Goal: Transaction & Acquisition: Download file/media

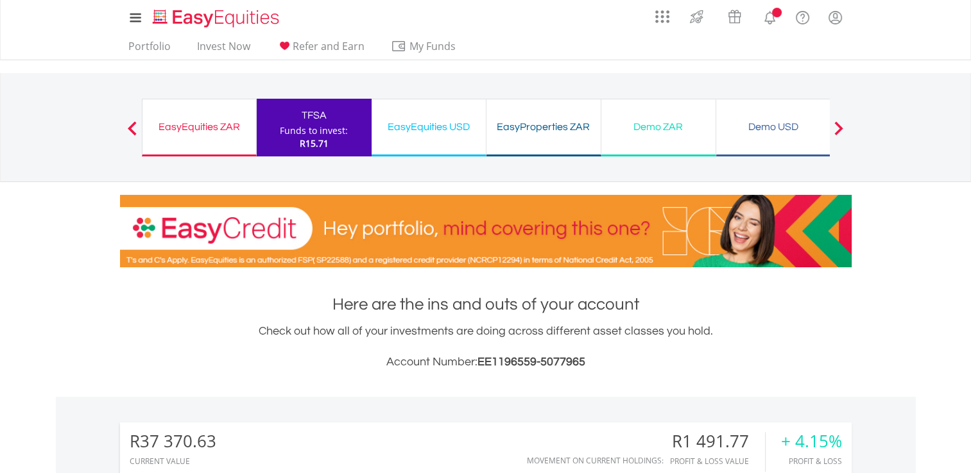
scroll to position [123, 244]
click at [225, 130] on div "EasyEquities ZAR" at bounding box center [199, 127] width 98 height 18
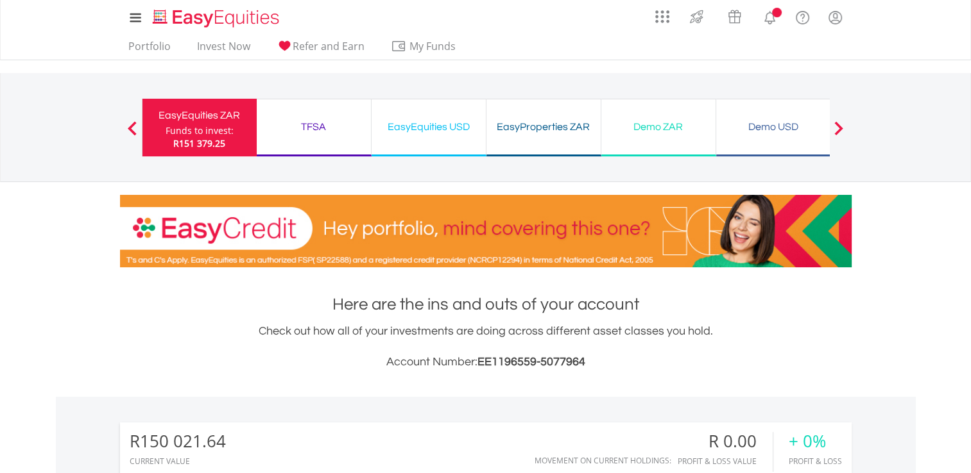
scroll to position [123, 244]
click at [130, 128] on button "Previous" at bounding box center [132, 134] width 26 height 13
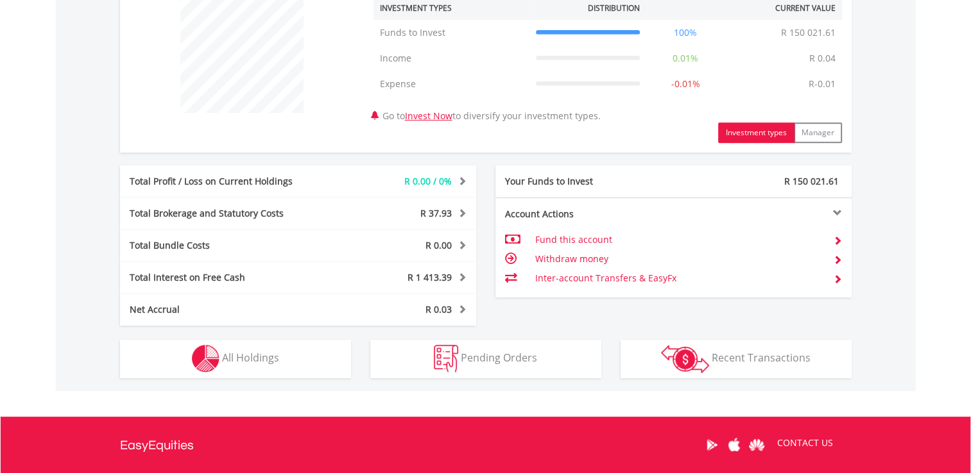
scroll to position [513, 0]
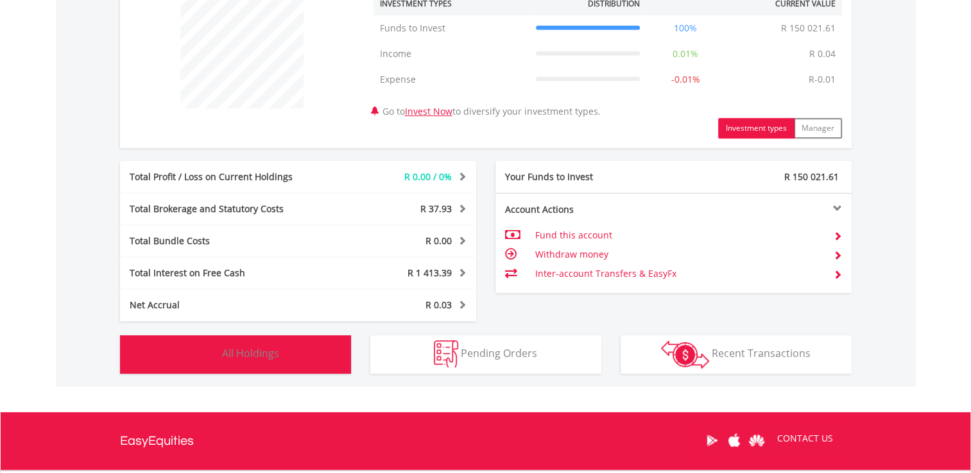
click at [274, 355] on span "All Holdings" at bounding box center [250, 353] width 57 height 14
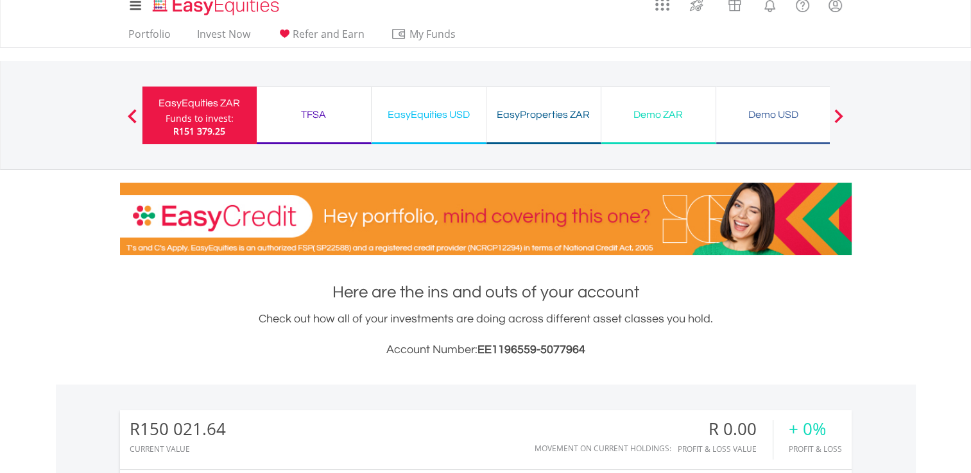
scroll to position [0, 0]
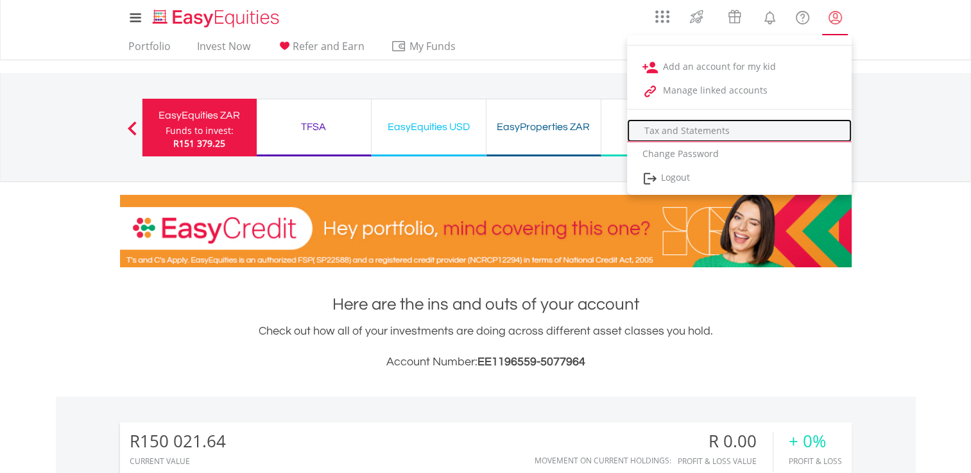
click at [717, 130] on link "Tax and Statements" at bounding box center [739, 130] width 225 height 23
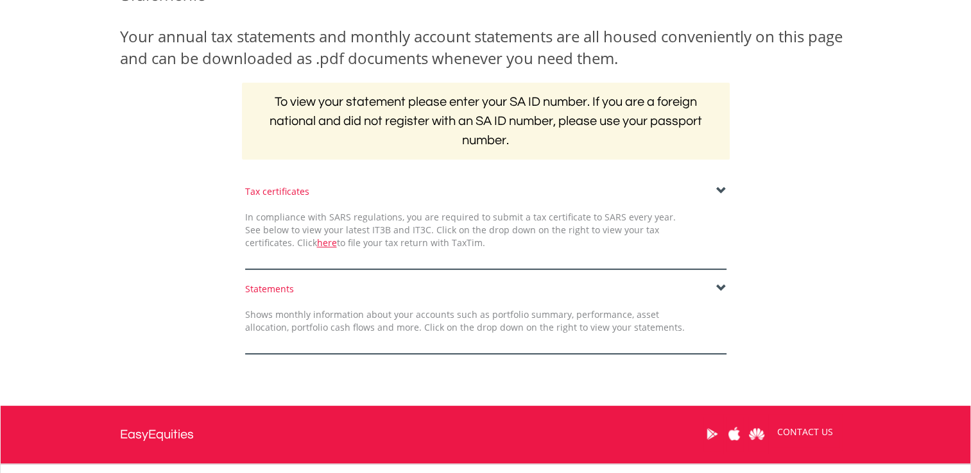
scroll to position [192, 0]
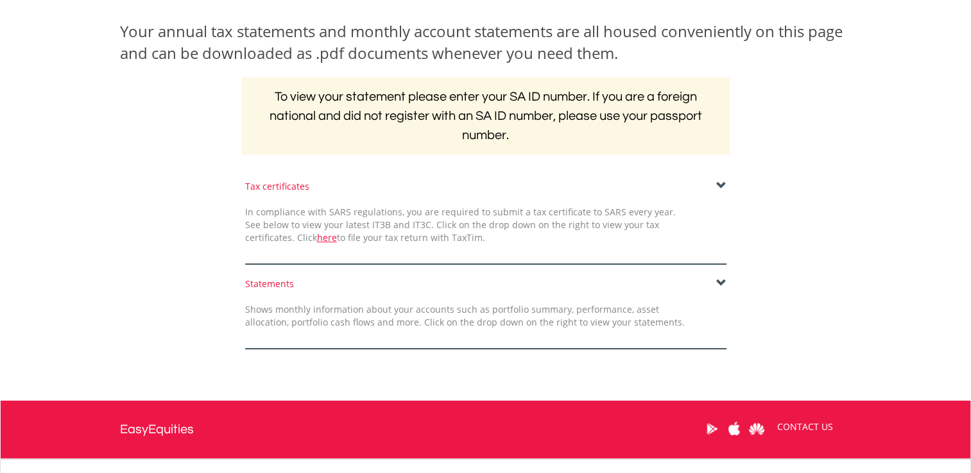
click at [722, 281] on span at bounding box center [721, 283] width 10 height 10
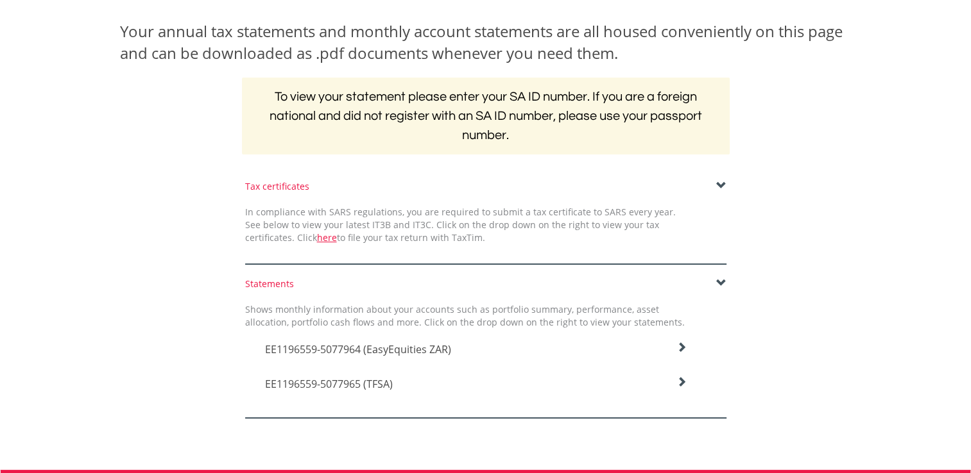
click at [432, 353] on span "EE1196559-5077964 (EasyEquities ZAR)" at bounding box center [358, 350] width 186 height 14
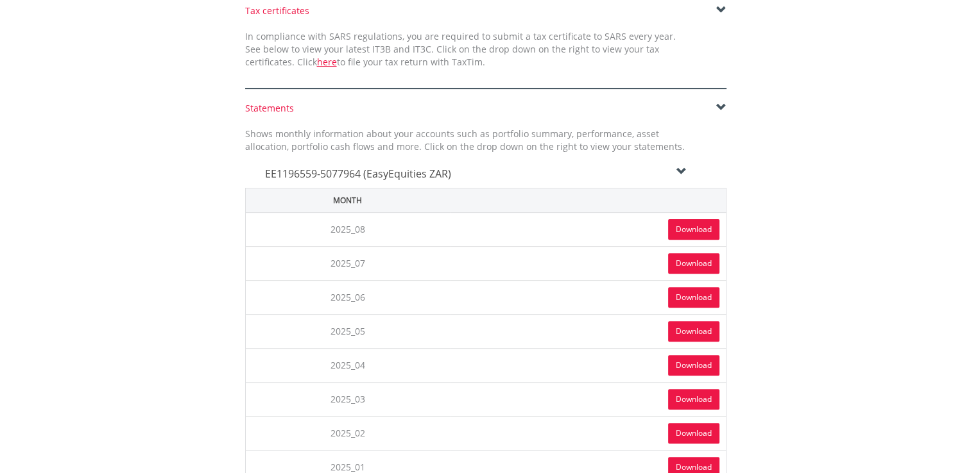
scroll to position [385, 0]
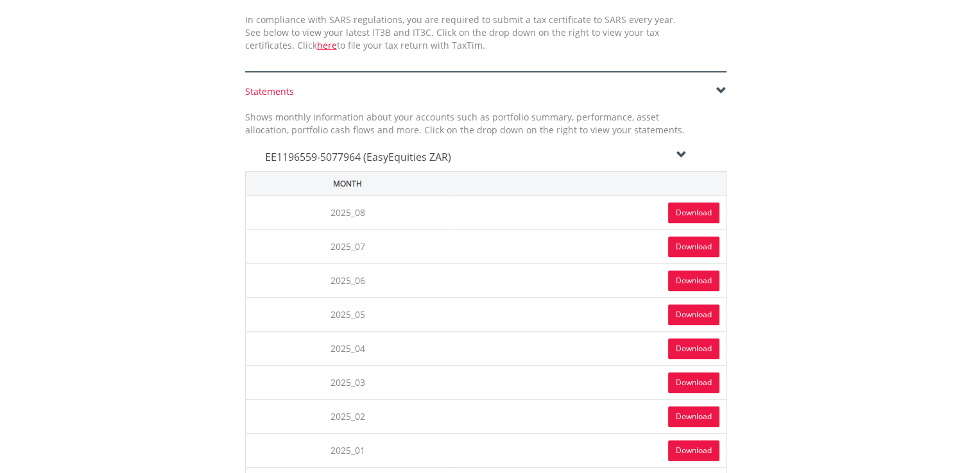
click at [692, 214] on link "Download" at bounding box center [693, 213] width 51 height 21
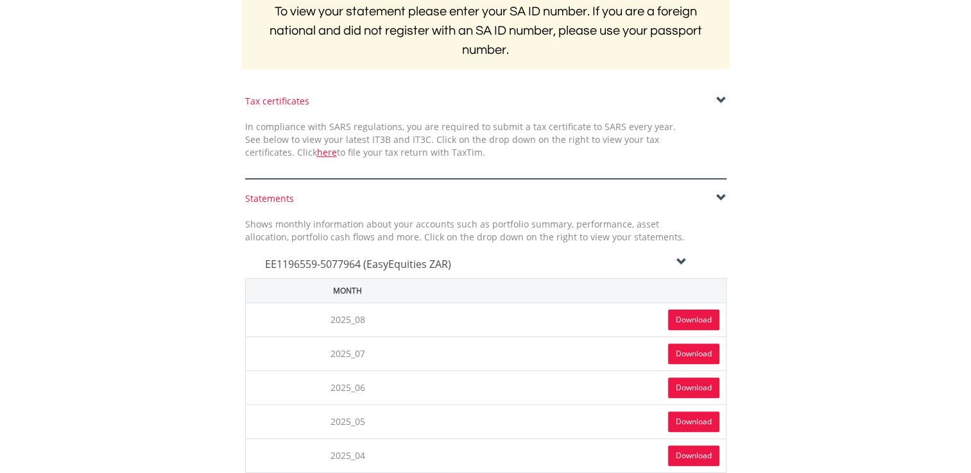
scroll to position [257, 0]
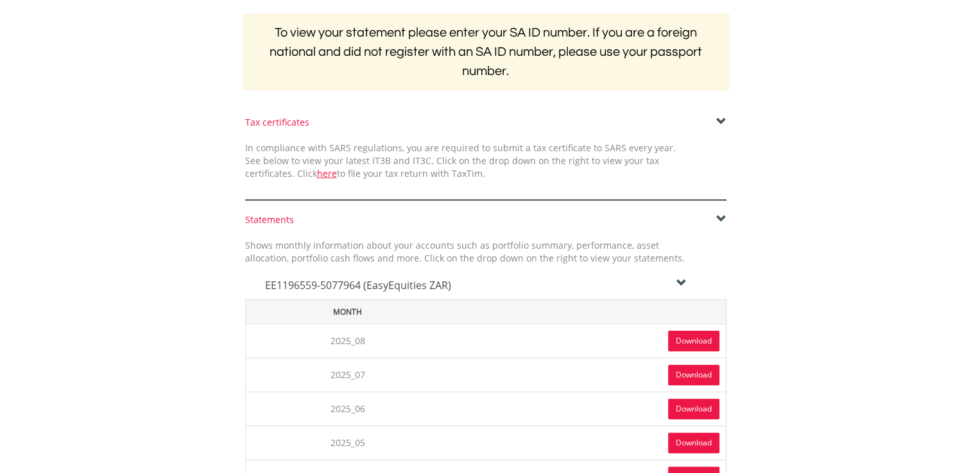
click at [721, 220] on span at bounding box center [721, 219] width 10 height 10
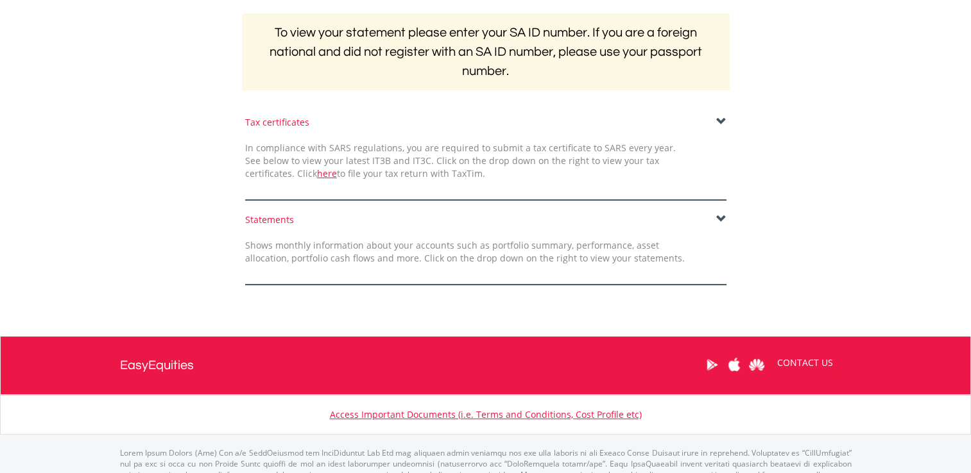
click at [727, 214] on div "Statements Shows monthly information about your accounts such as portfolio summ…" at bounding box center [485, 250] width 500 height 72
click at [711, 217] on div "Statements" at bounding box center [485, 220] width 481 height 13
click at [720, 217] on span at bounding box center [721, 219] width 10 height 10
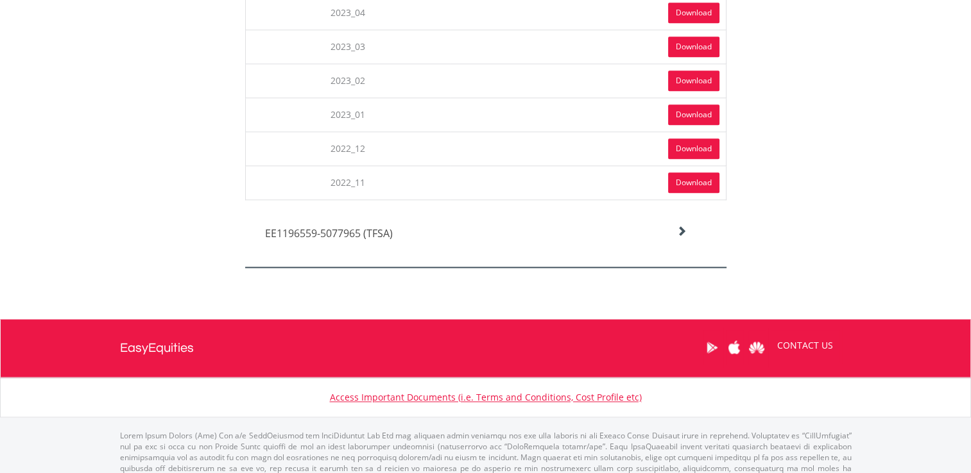
scroll to position [1545, 0]
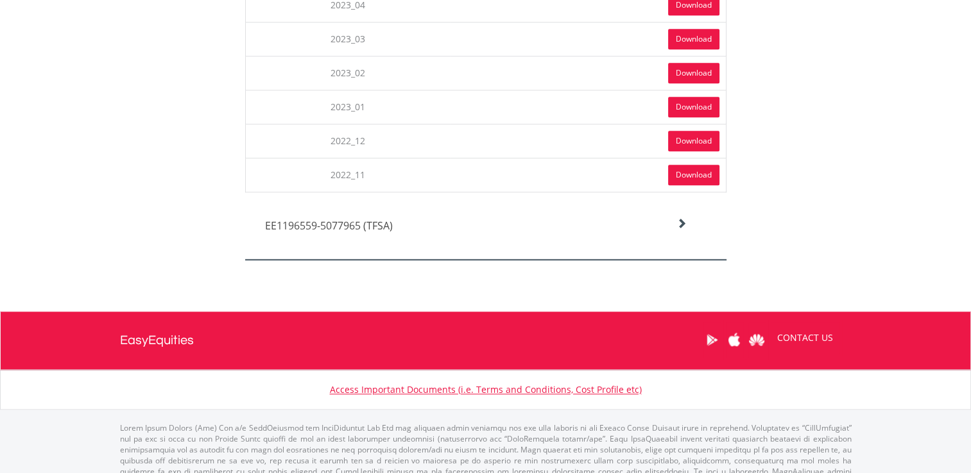
click at [676, 218] on h4 "EE1196559-5077965 (TFSA)" at bounding box center [476, 225] width 422 height 15
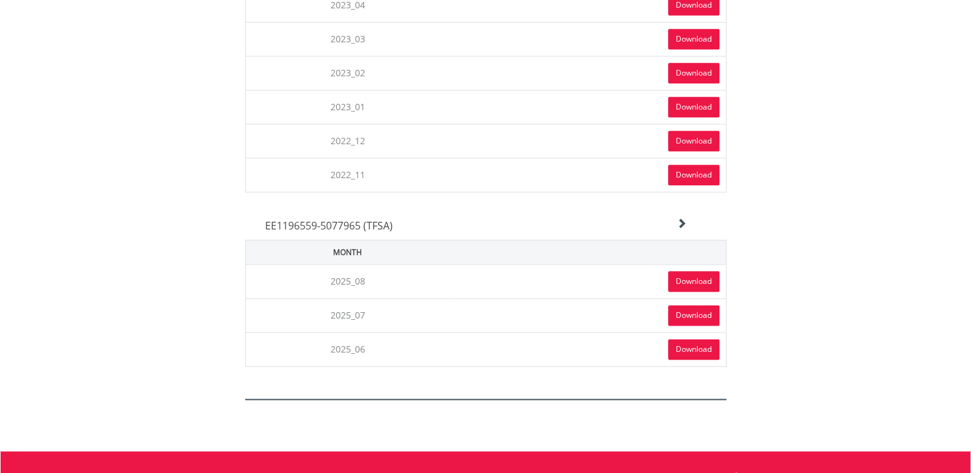
click at [688, 271] on link "Download" at bounding box center [693, 281] width 51 height 21
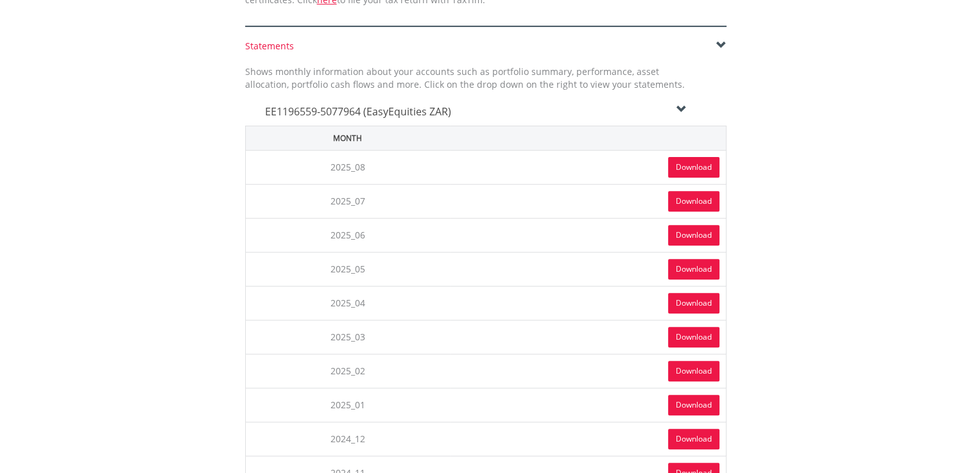
scroll to position [454, 0]
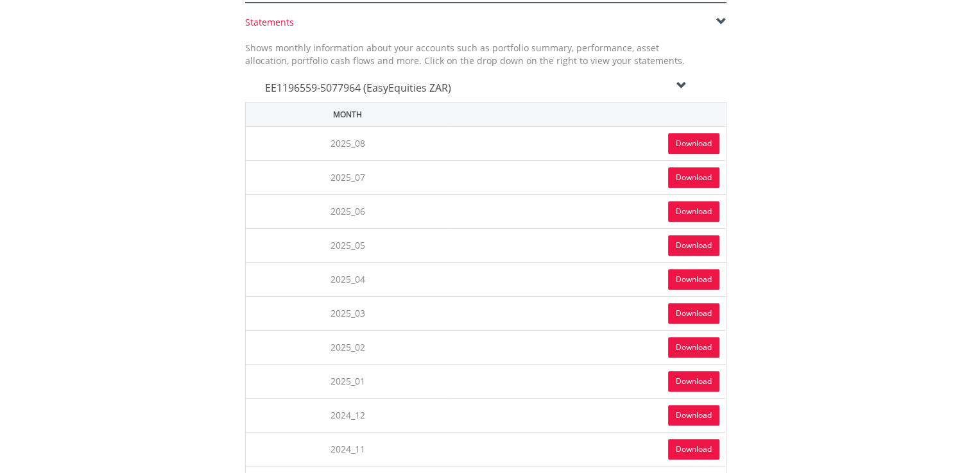
click at [689, 142] on link "Download" at bounding box center [693, 143] width 51 height 21
